Goal: Transaction & Acquisition: Purchase product/service

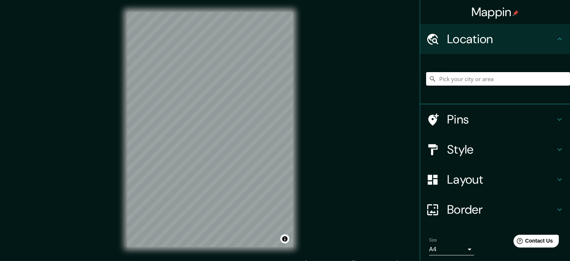
click at [438, 77] on input "Pick your city or area" at bounding box center [498, 78] width 144 height 13
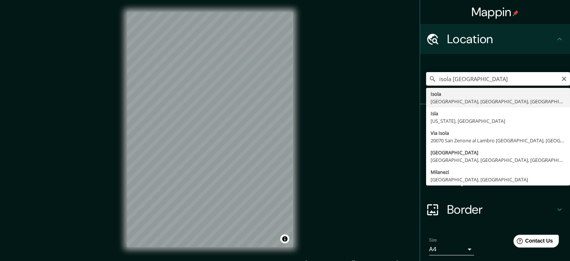
type input "Isola, Milán, Ciudad metropolitana de Milán, Italia"
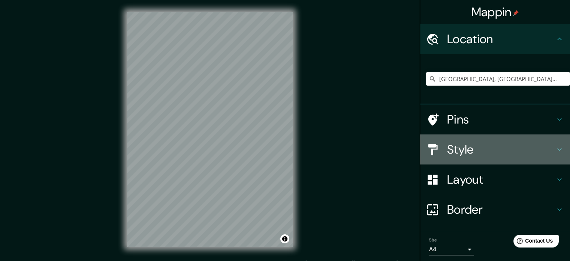
click at [495, 150] on h4 "Style" at bounding box center [501, 149] width 108 height 15
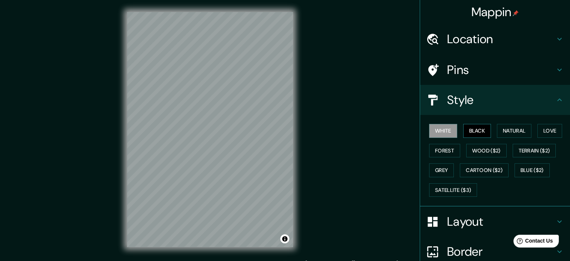
click at [469, 132] on button "Black" at bounding box center [477, 131] width 28 height 14
click at [444, 149] on button "Forest" at bounding box center [444, 151] width 31 height 14
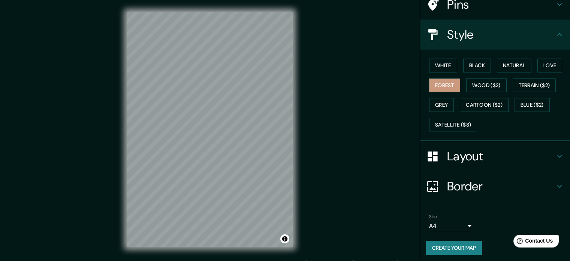
scroll to position [67, 0]
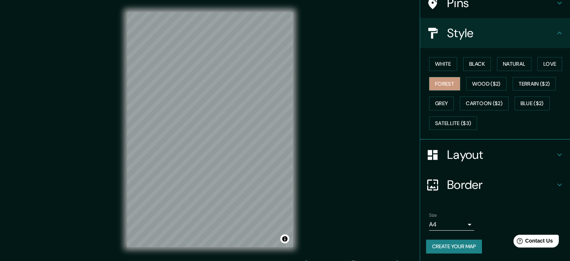
click at [454, 247] on button "Create your map" at bounding box center [454, 246] width 56 height 14
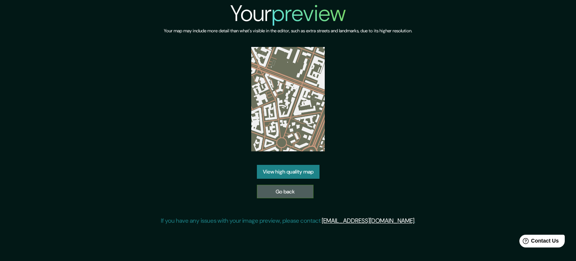
click at [284, 187] on link "Go back" at bounding box center [285, 191] width 57 height 14
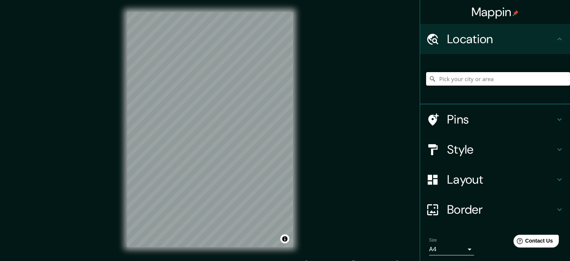
click at [507, 76] on input "Pick your city or area" at bounding box center [498, 78] width 144 height 13
type input "Isola, Milán, Ciudad metropolitana de Milán, Italia"
click at [500, 142] on h4 "Style" at bounding box center [501, 149] width 108 height 15
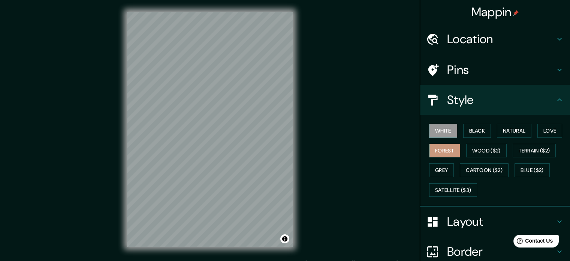
click at [439, 148] on button "Forest" at bounding box center [444, 151] width 31 height 14
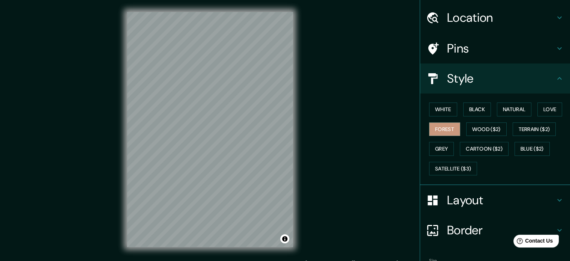
scroll to position [67, 0]
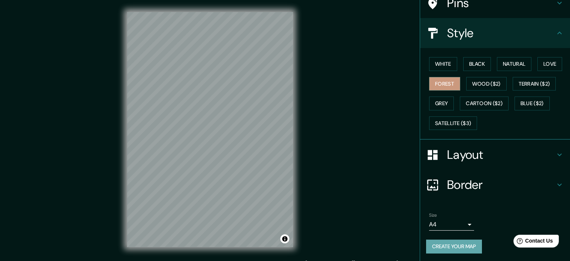
click at [454, 244] on button "Create your map" at bounding box center [454, 246] width 56 height 14
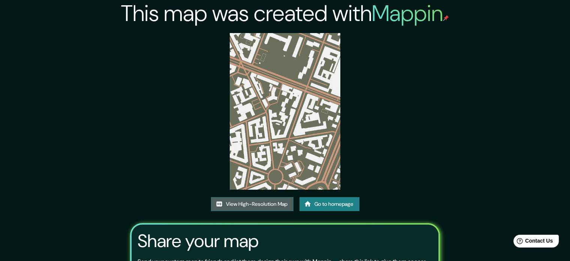
click at [267, 201] on link "View High-Resolution Map" at bounding box center [252, 204] width 82 height 14
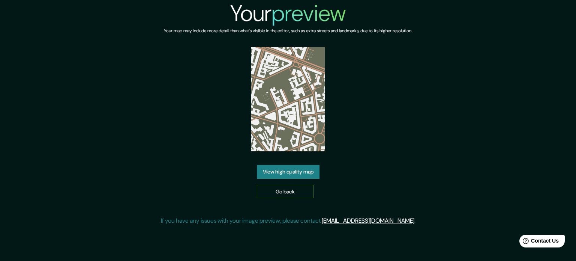
click at [277, 187] on link "Go back" at bounding box center [285, 191] width 57 height 14
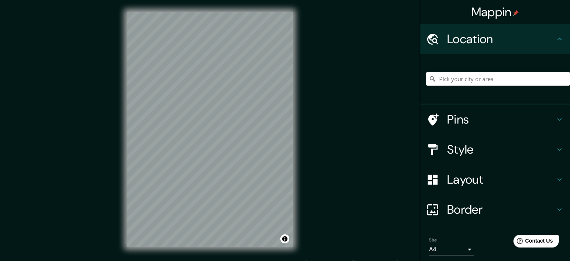
click at [435, 80] on input "Pick your city or area" at bounding box center [498, 78] width 144 height 13
drag, startPoint x: 517, startPoint y: 78, endPoint x: 449, endPoint y: 75, distance: 67.6
click at [449, 75] on input "Isola, Misisipi, Estados Unidos" at bounding box center [498, 78] width 144 height 13
drag, startPoint x: 514, startPoint y: 79, endPoint x: 456, endPoint y: 78, distance: 58.5
click at [456, 78] on input "Isola, Misisipi, Estados Unidos" at bounding box center [498, 78] width 144 height 13
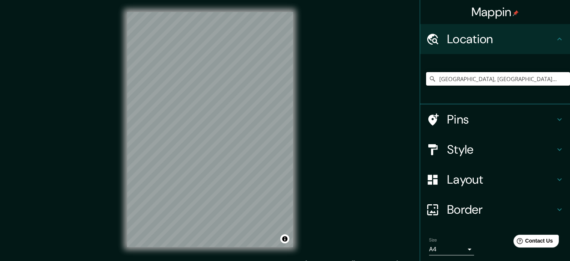
type input "Isola, Milán, Ciudad metropolitana de Milán, Italia"
click at [472, 149] on h4 "Style" at bounding box center [501, 149] width 108 height 15
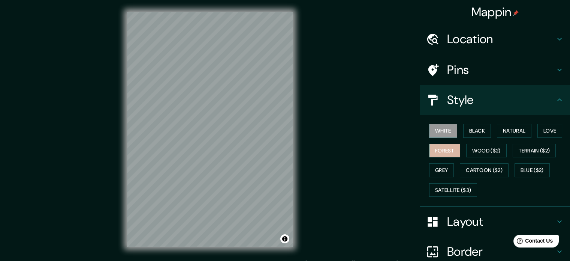
click at [444, 147] on button "Forest" at bounding box center [444, 151] width 31 height 14
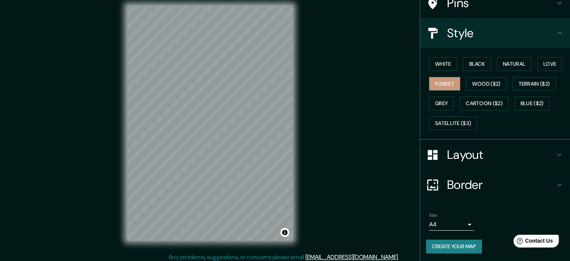
scroll to position [10, 0]
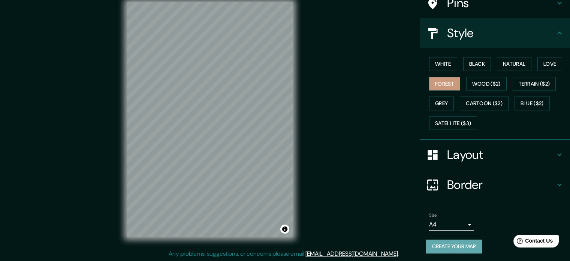
click at [466, 244] on button "Create your map" at bounding box center [454, 246] width 56 height 14
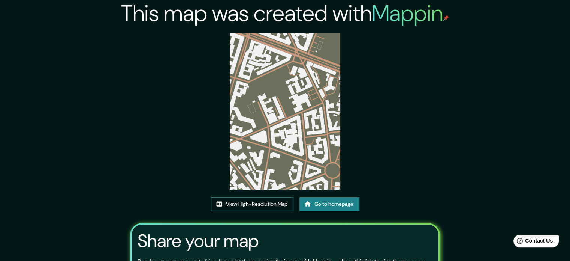
click at [271, 205] on link "View High-Resolution Map" at bounding box center [252, 204] width 82 height 14
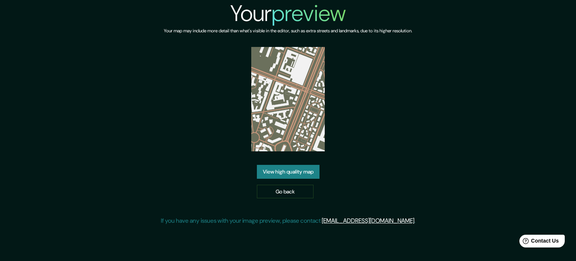
click at [295, 165] on link "View high quality map" at bounding box center [288, 172] width 63 height 14
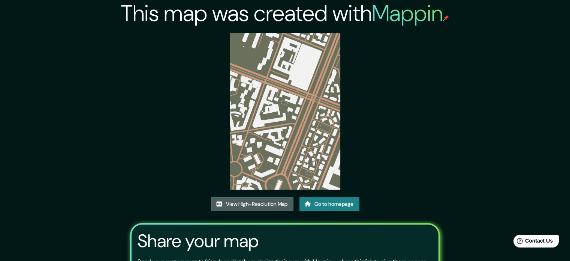
click at [268, 202] on link "View High-Resolution Map" at bounding box center [252, 204] width 82 height 14
